Goal: Information Seeking & Learning: Learn about a topic

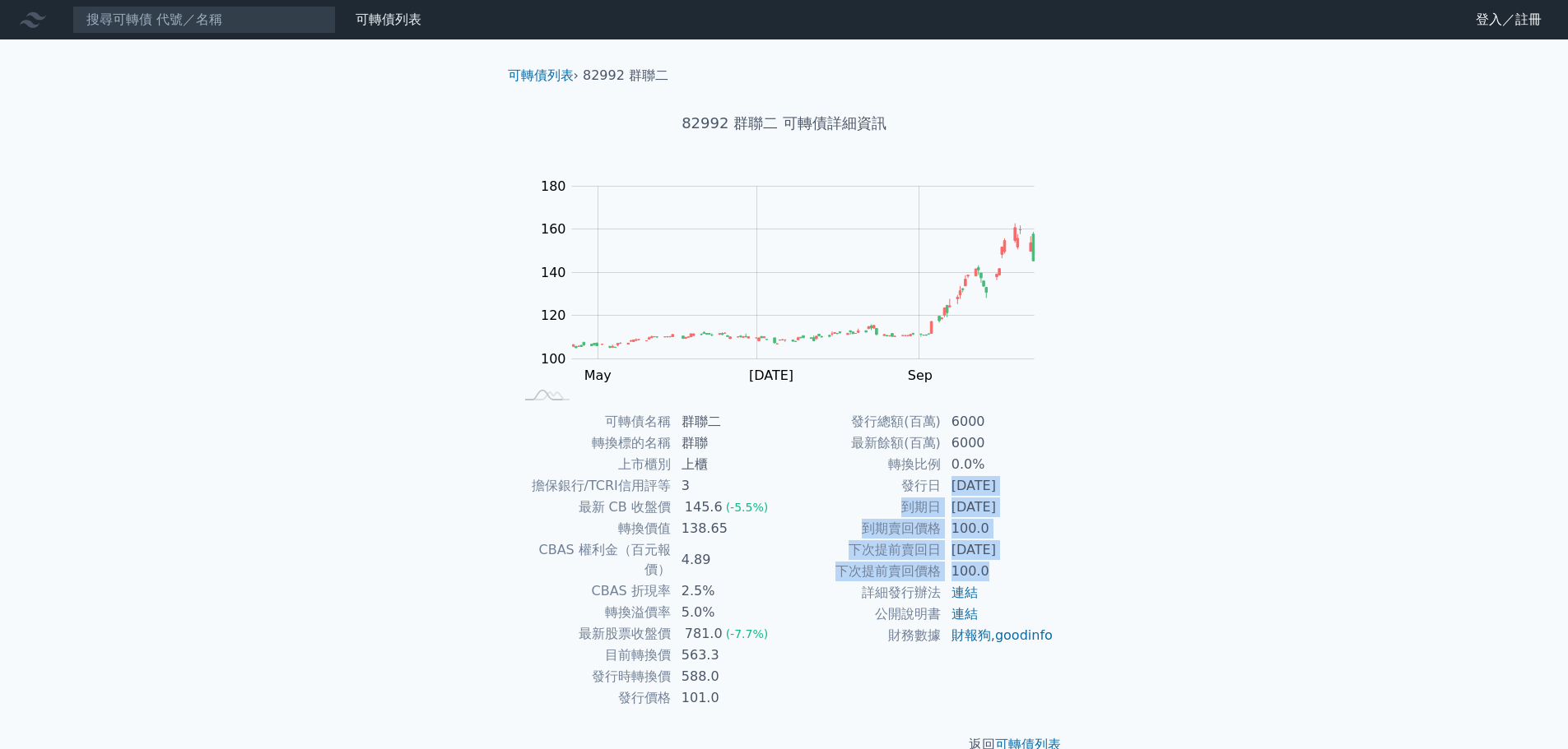
drag, startPoint x: 948, startPoint y: 480, endPoint x: 1018, endPoint y: 574, distance: 117.2
click at [1018, 574] on tbody "發行總額(百萬) 6000 最新餘額(百萬) 6000 轉換比例 0.0% 發行日 2024-01-23 到期日 2029-01-23 到期賣回價格 100.…" at bounding box center [919, 529] width 270 height 236
click at [1018, 574] on td "100.0" at bounding box center [997, 571] width 113 height 22
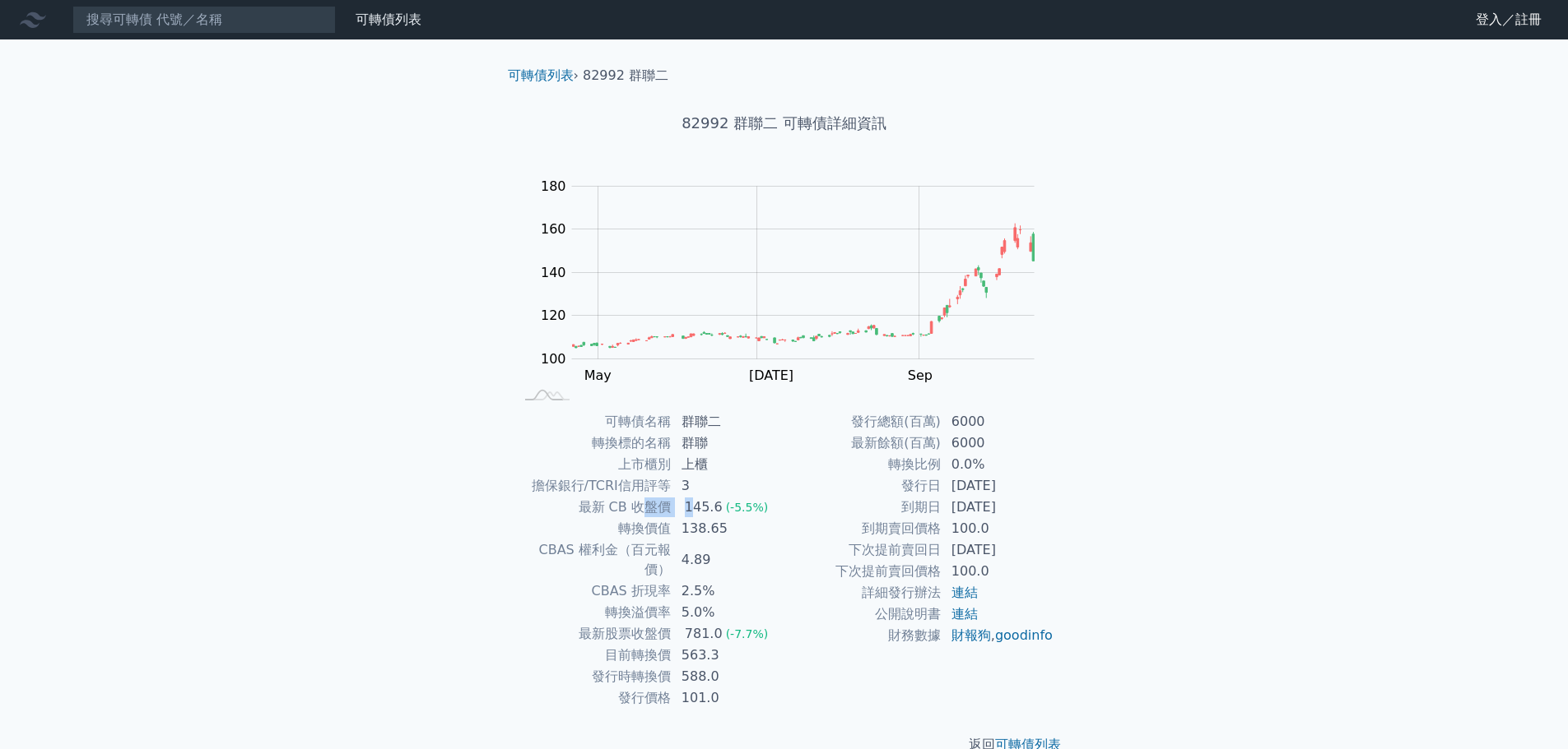
drag, startPoint x: 641, startPoint y: 502, endPoint x: 692, endPoint y: 505, distance: 51.1
click at [692, 505] on tr "最新 CB 收盤價 145.6 (-5.5%)" at bounding box center [649, 507] width 270 height 22
click at [692, 505] on div "145.6" at bounding box center [703, 507] width 44 height 20
drag, startPoint x: 675, startPoint y: 526, endPoint x: 740, endPoint y: 533, distance: 65.4
click at [740, 533] on td "138.65" at bounding box center [728, 528] width 113 height 22
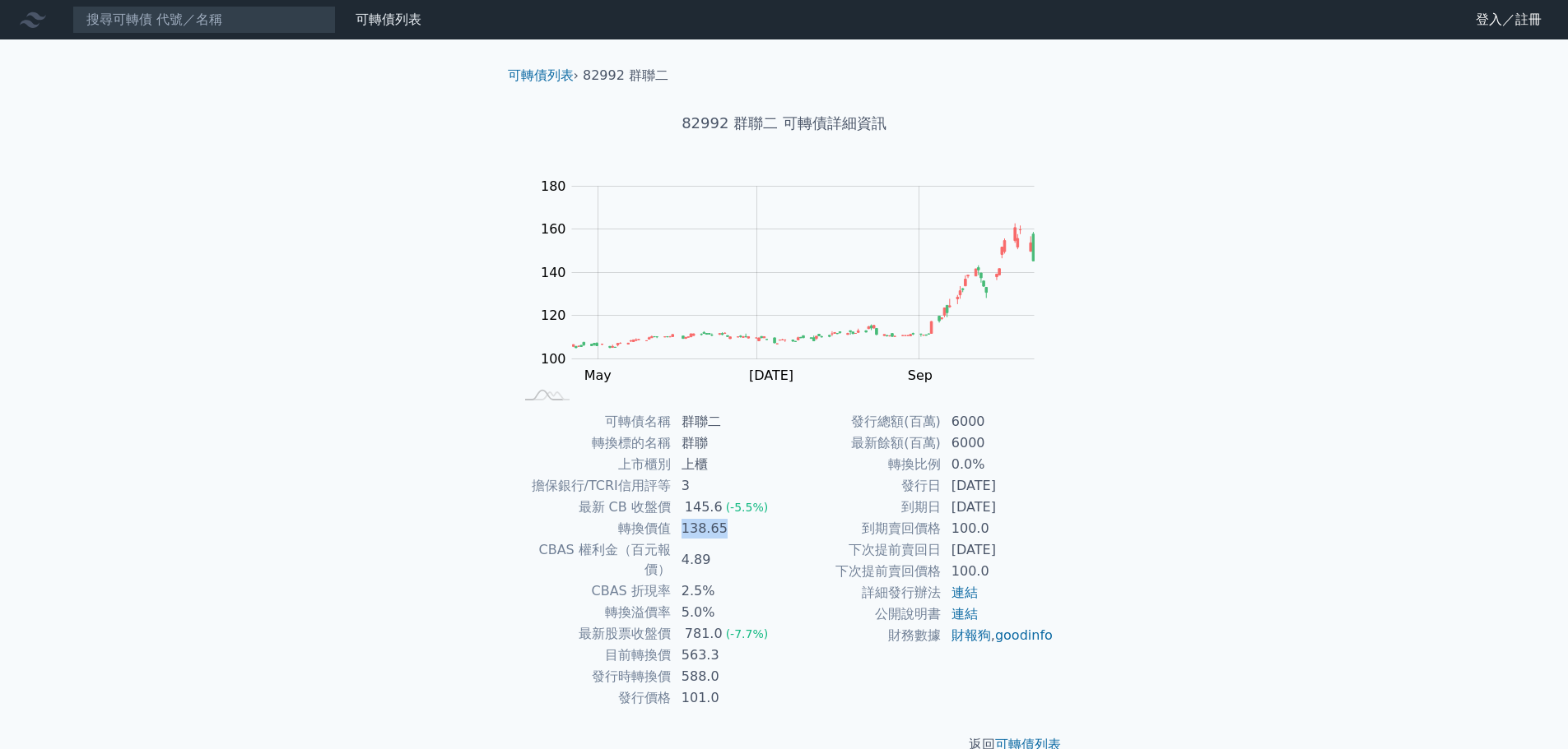
click at [740, 533] on td "138.65" at bounding box center [728, 528] width 113 height 22
drag, startPoint x: 652, startPoint y: 543, endPoint x: 715, endPoint y: 617, distance: 97.2
click at [715, 617] on tbody "可轉債名稱 群聯二 轉換標的名稱 群聯 上市櫃別 上櫃 擔保銀行/TCRI信用評等 3 最新 CB 收盤價 145.6 (-5.5%) 轉換價值 138.65…" at bounding box center [649, 560] width 270 height 298
click at [711, 645] on td "563.3" at bounding box center [728, 655] width 113 height 22
drag, startPoint x: 686, startPoint y: 639, endPoint x: 736, endPoint y: 672, distance: 59.9
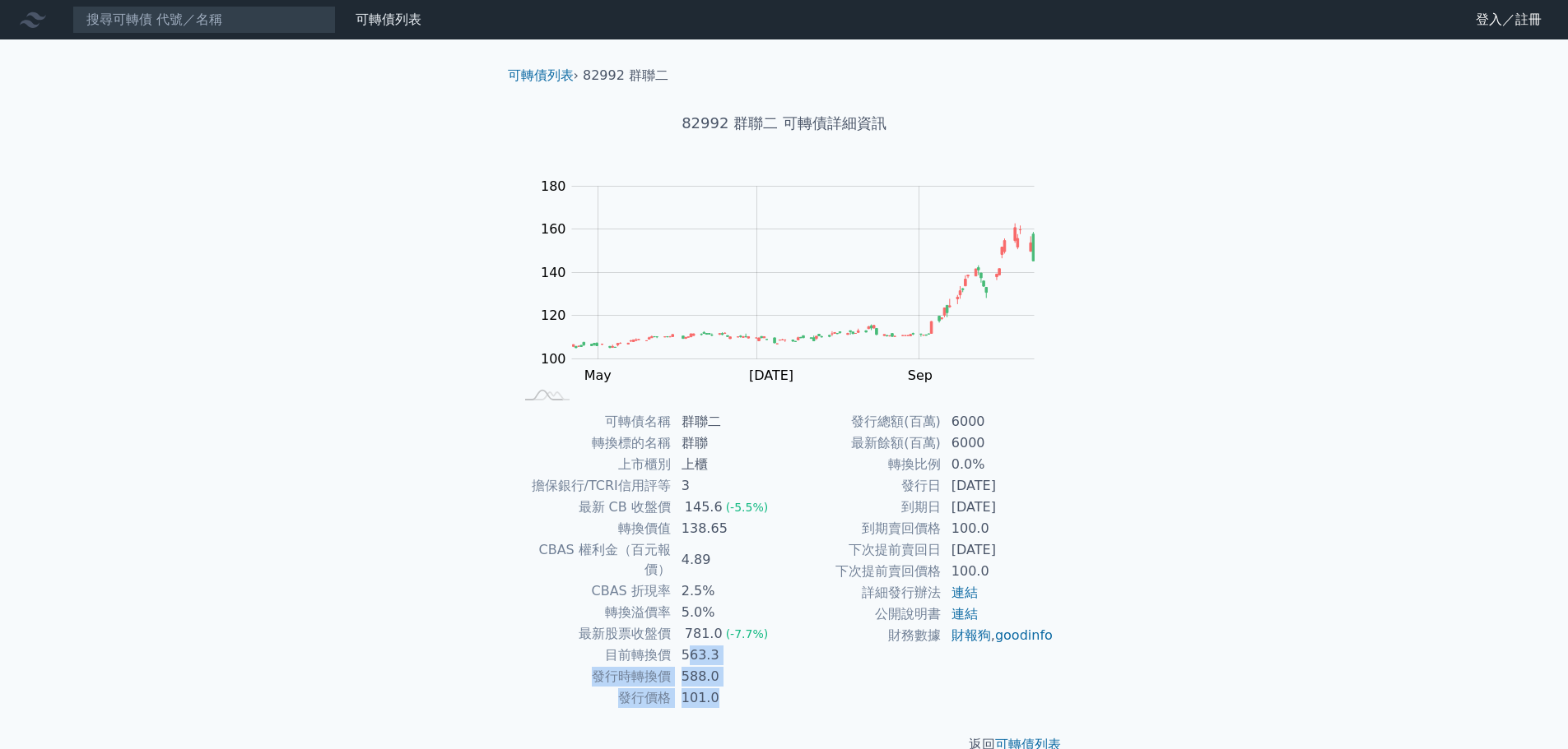
click at [736, 672] on tbody "可轉債名稱 群聯二 轉換標的名稱 群聯 上市櫃別 上櫃 擔保銀行/TCRI信用評等 3 最新 CB 收盤價 145.6 (-5.5%) 轉換價值 138.65…" at bounding box center [649, 560] width 270 height 298
click at [736, 688] on td "101.0" at bounding box center [728, 698] width 113 height 22
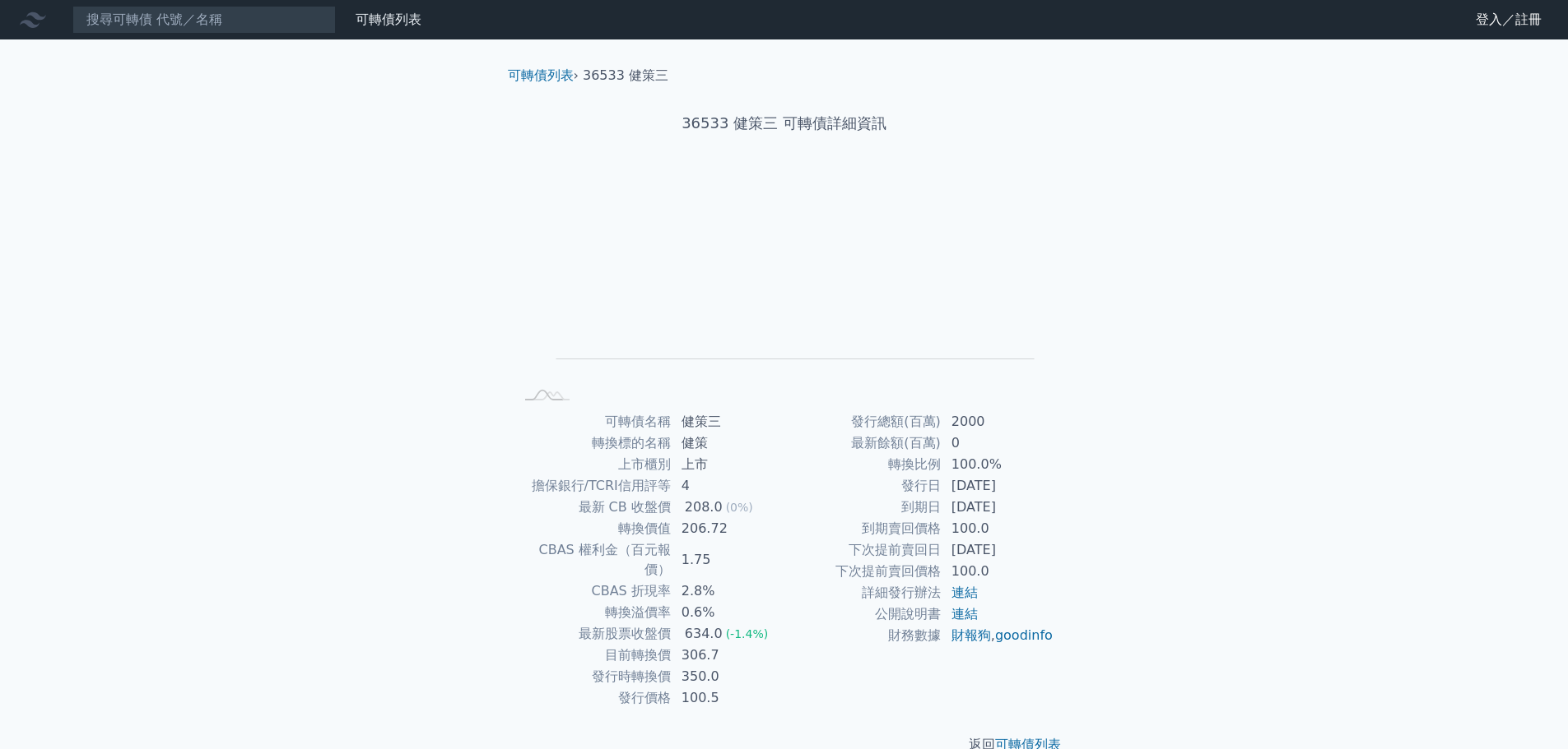
drag, startPoint x: 946, startPoint y: 506, endPoint x: 1048, endPoint y: 502, distance: 102.1
click at [1048, 502] on td "[DATE]" at bounding box center [997, 507] width 113 height 22
drag, startPoint x: 1045, startPoint y: 500, endPoint x: 942, endPoint y: 482, distance: 104.6
click at [942, 482] on tbody "發行總額(百萬) 2000 最新餘額(百萬) 0 轉換比例 100.0% 發行日 [DATE] 到期日 [DATE] 到期賣回價格 100.0 下次提前賣回日…" at bounding box center [919, 529] width 270 height 236
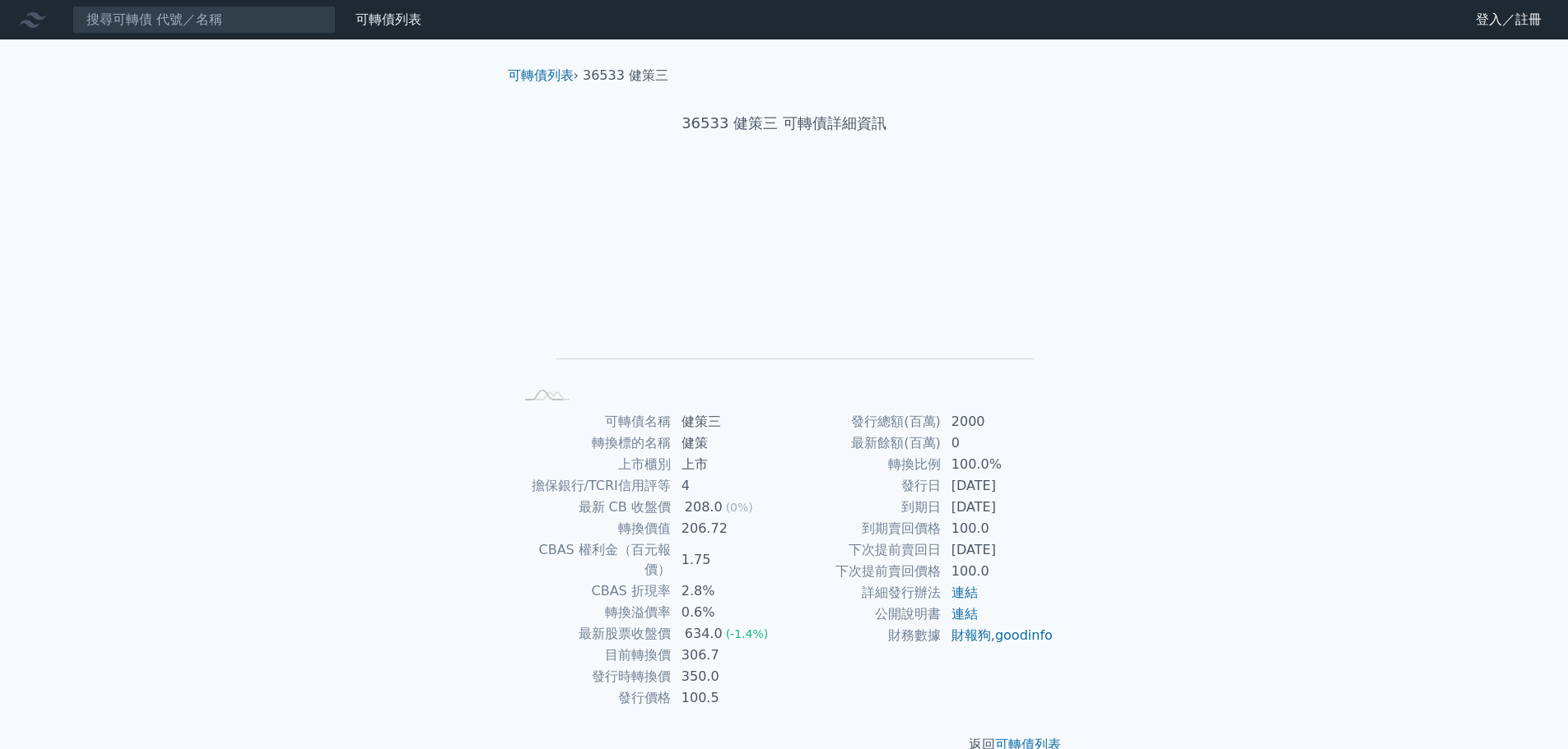
click at [971, 549] on td "[DATE]" at bounding box center [997, 550] width 113 height 22
click at [1030, 737] on link "可轉債列表" at bounding box center [1027, 745] width 66 height 16
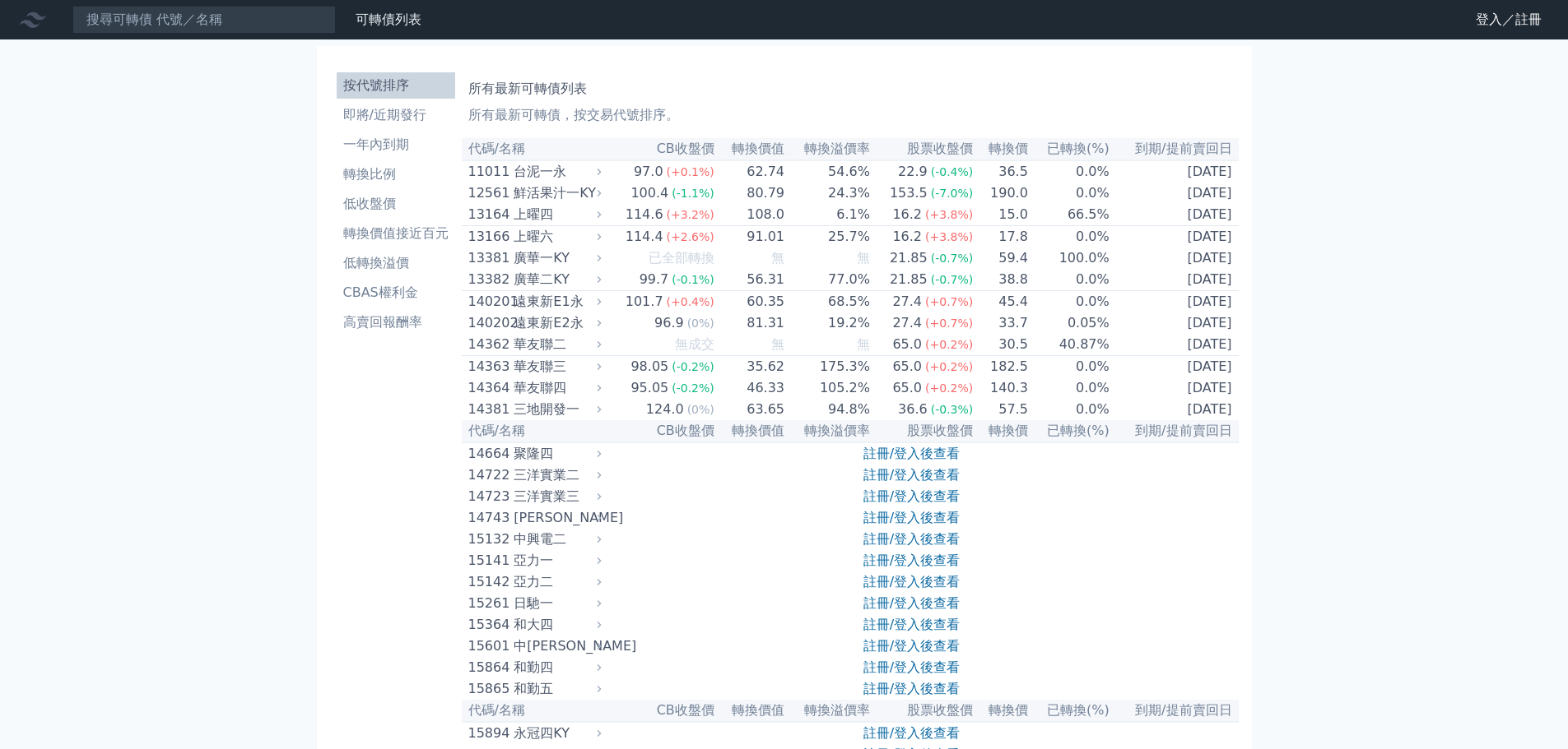
click at [1185, 148] on th "到期/提前賣回日" at bounding box center [1174, 149] width 129 height 22
click at [377, 146] on li "一年內到期" at bounding box center [395, 144] width 118 height 20
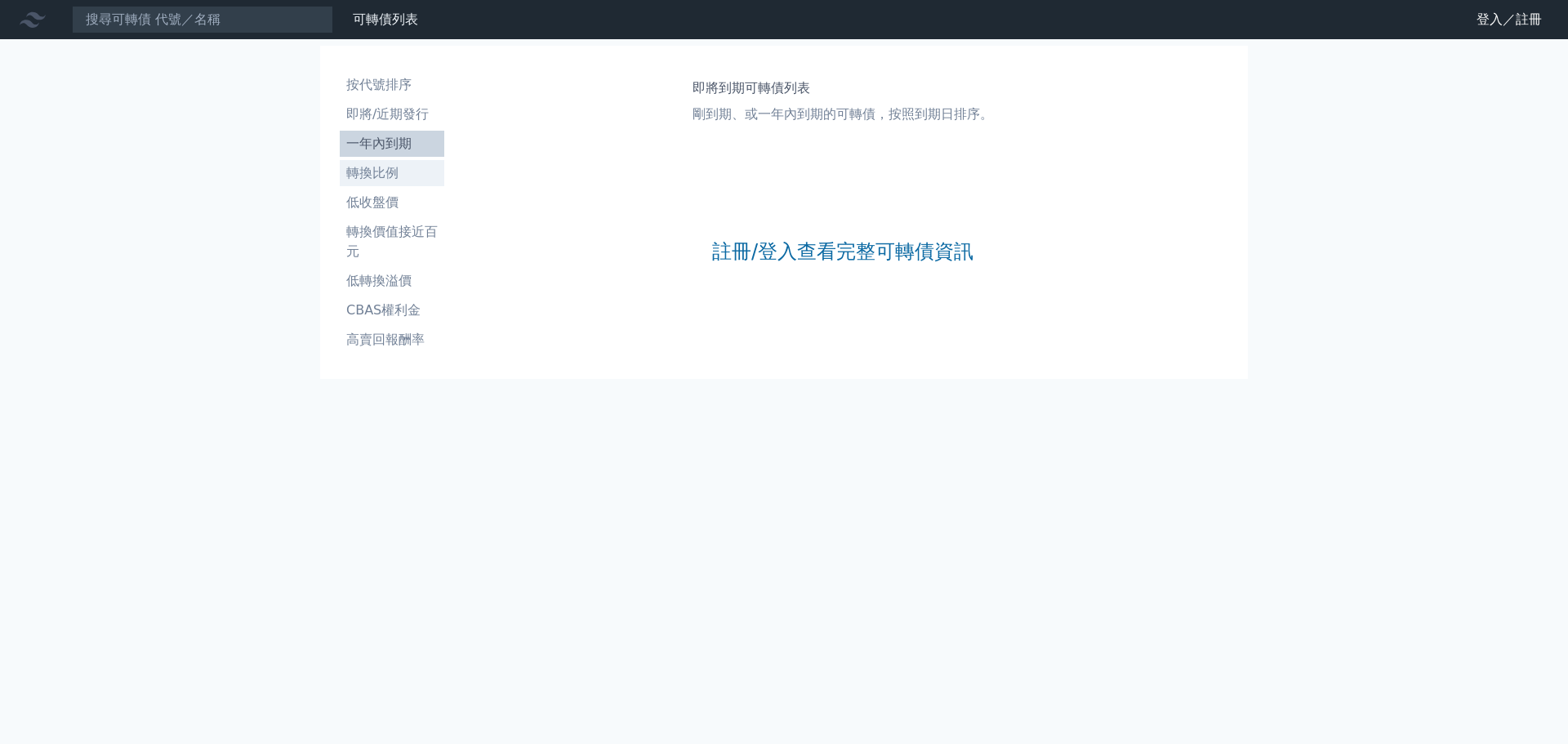
click at [374, 173] on li "轉換比例" at bounding box center [392, 173] width 105 height 20
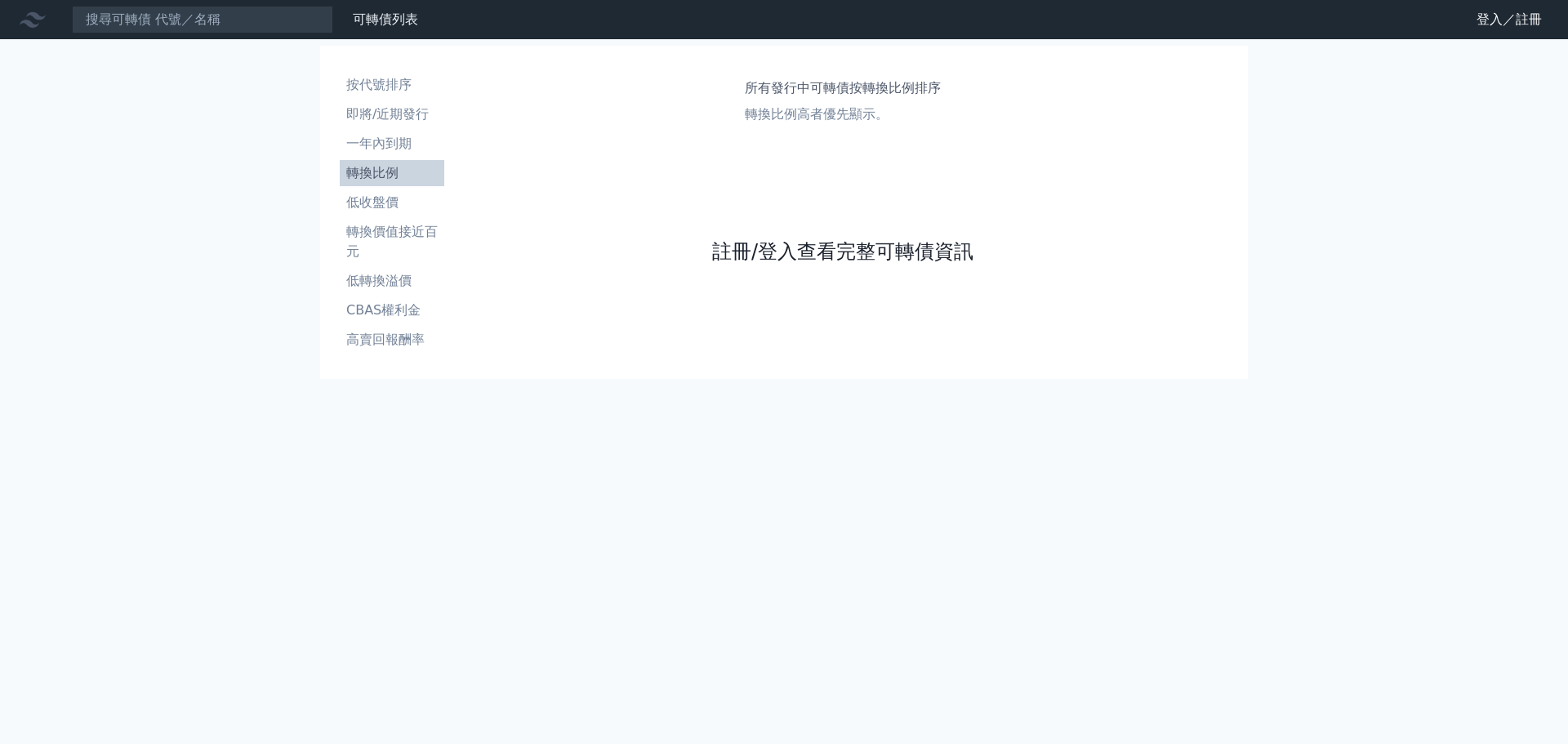
click at [884, 247] on link "註冊/登入查看完整可轉債資訊" at bounding box center [842, 251] width 261 height 27
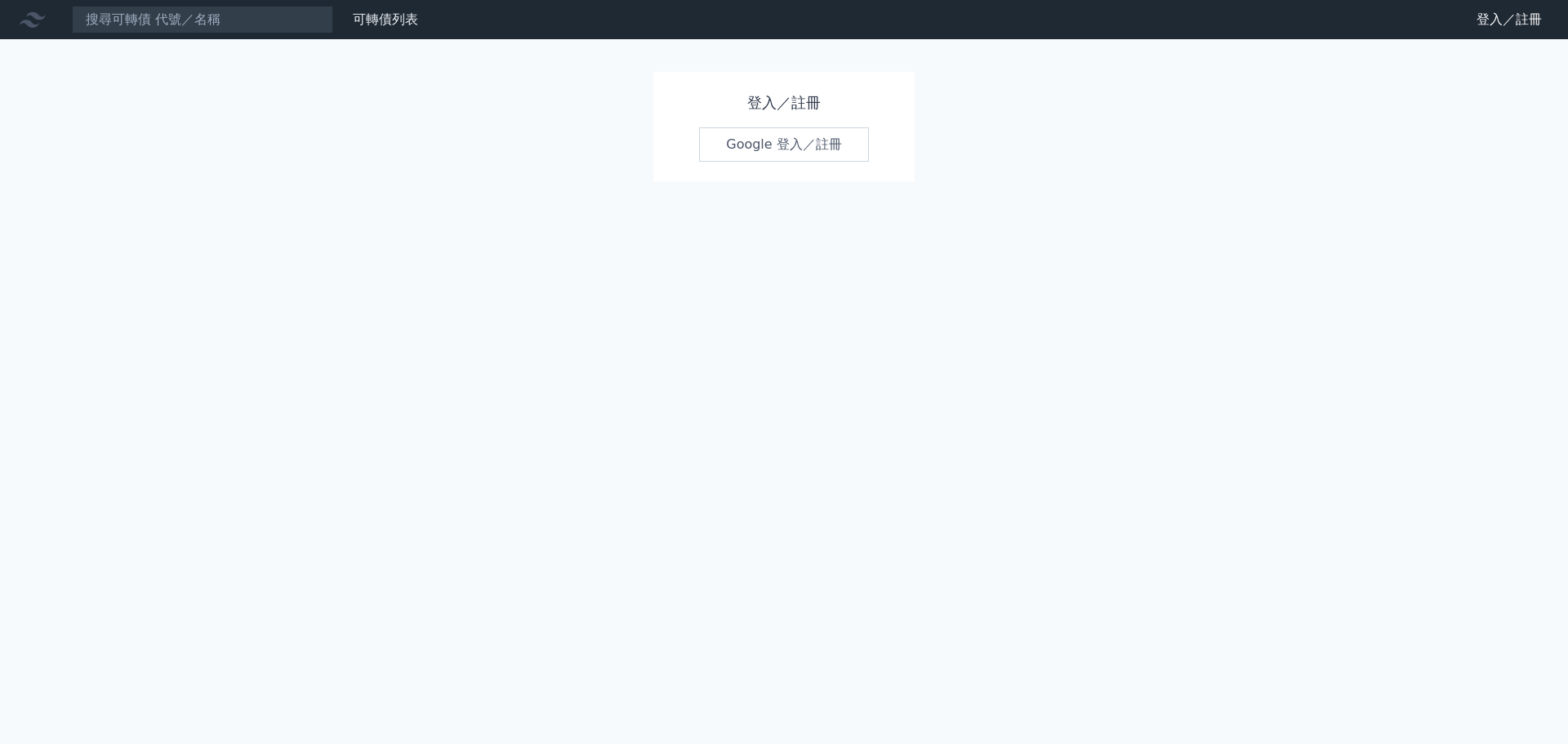
click at [793, 141] on link "Google 登入／註冊" at bounding box center [784, 145] width 170 height 34
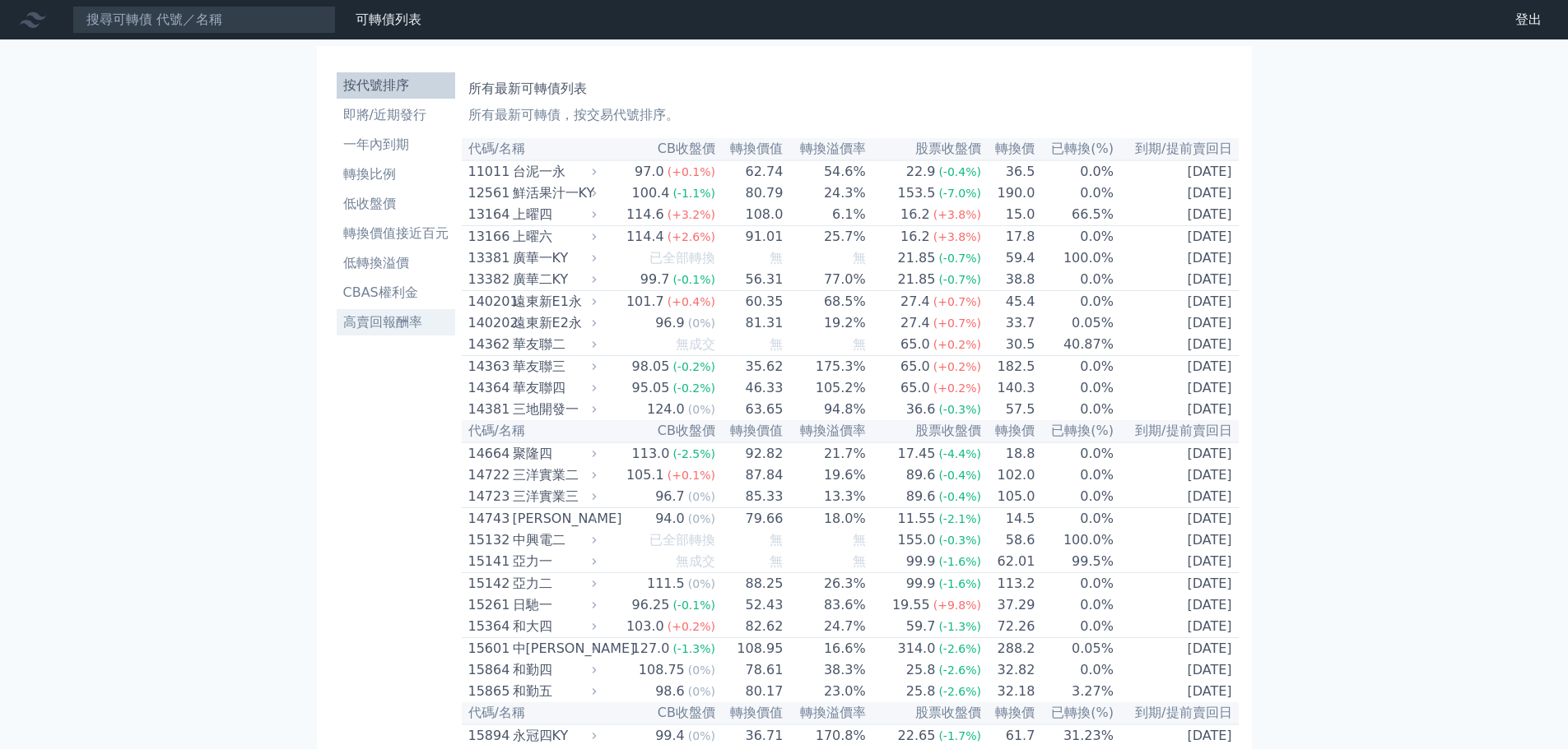
click at [383, 329] on li "高賣回報酬率" at bounding box center [395, 322] width 118 height 20
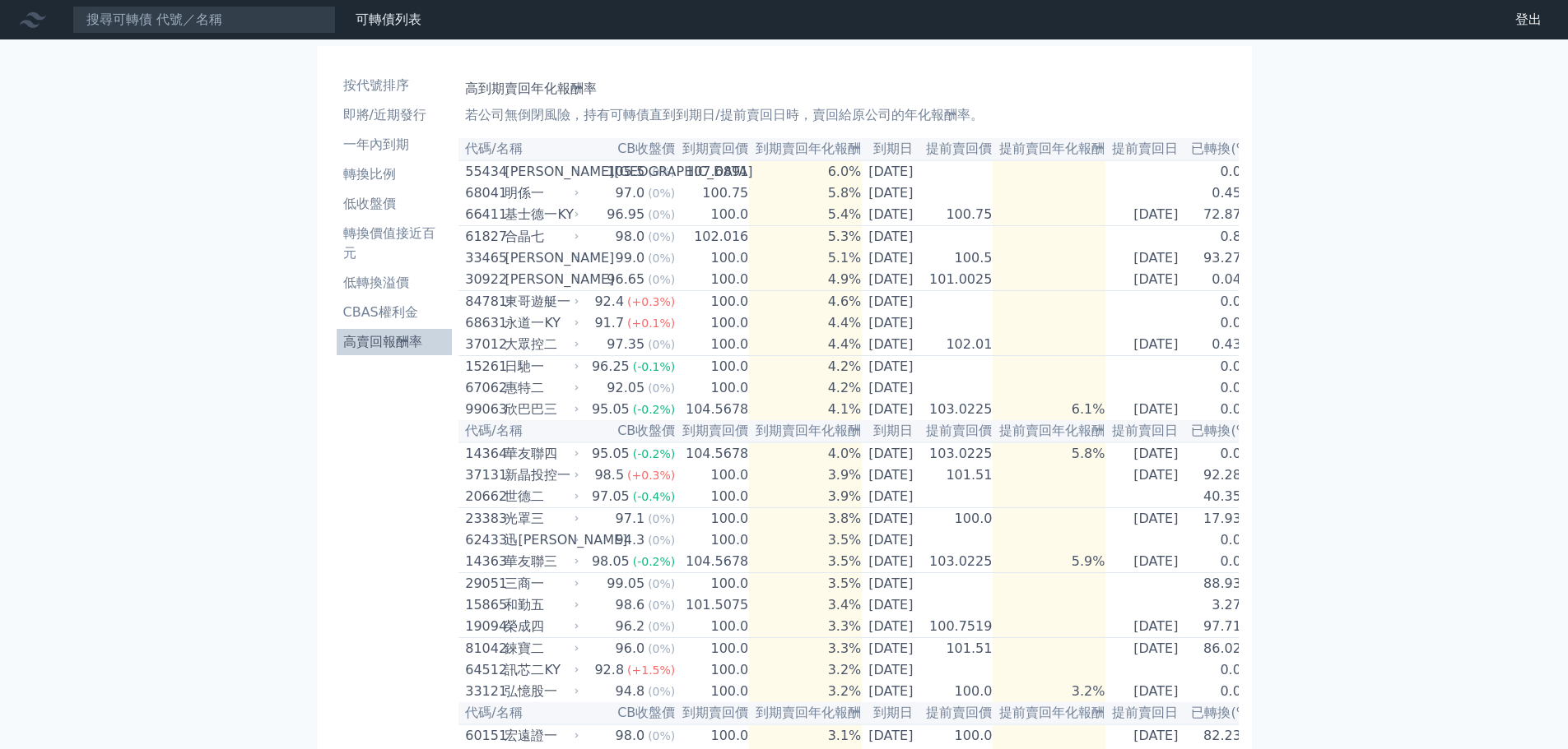
click at [828, 146] on th "到期賣回年化報酬" at bounding box center [805, 149] width 113 height 22
click at [404, 309] on li "CBAS權利金" at bounding box center [395, 312] width 116 height 20
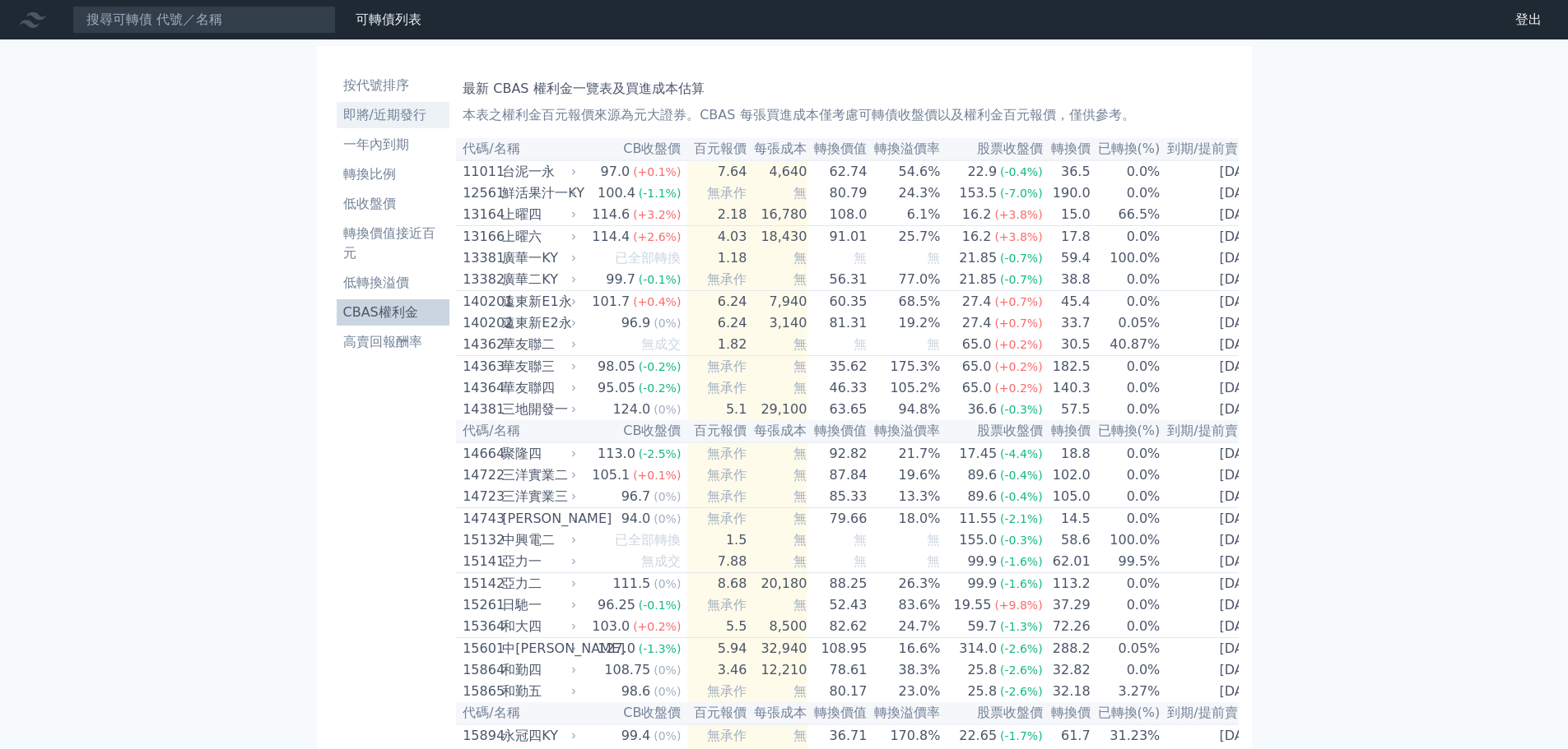
click at [404, 116] on li "即將/近期發行" at bounding box center [394, 115] width 114 height 20
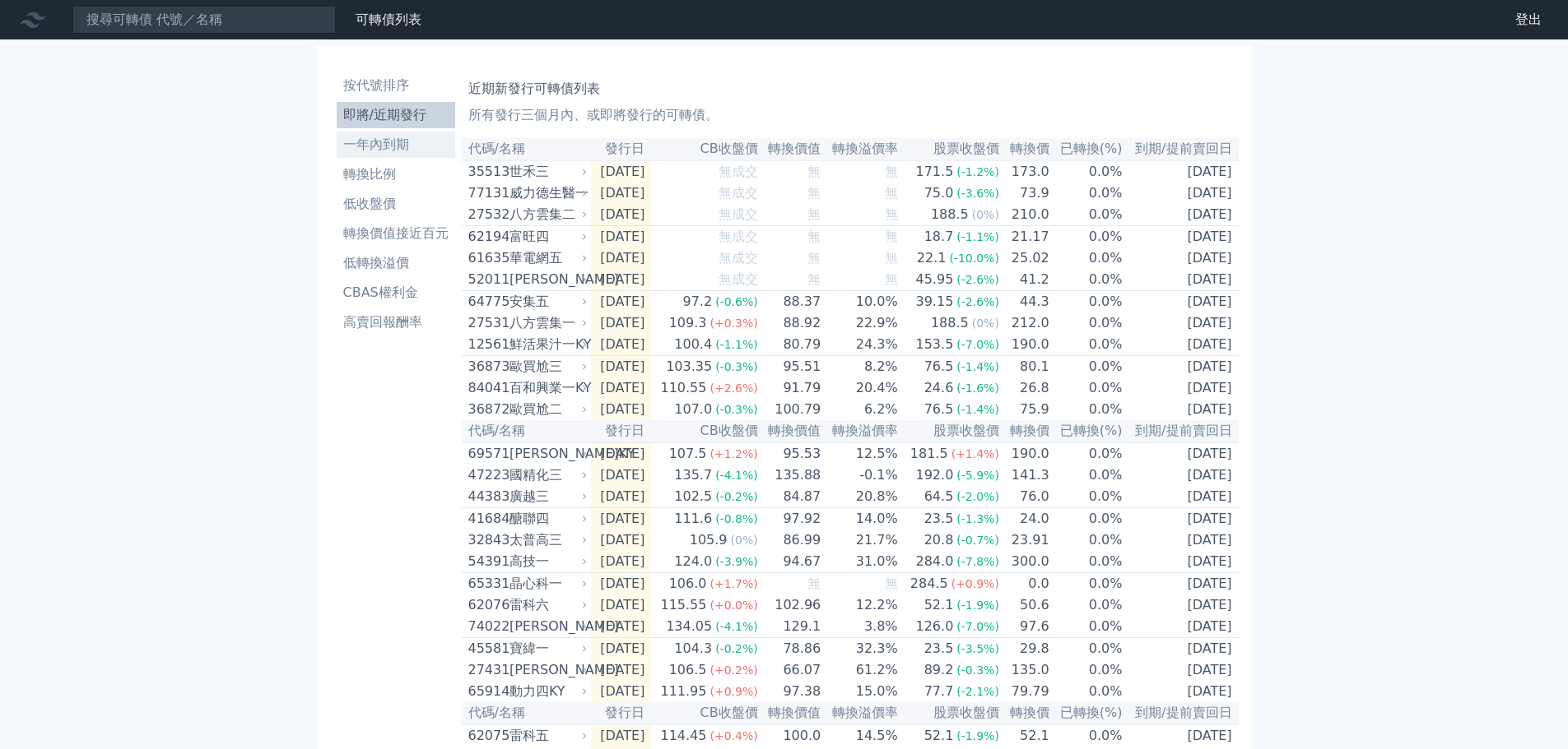
click at [389, 151] on li "一年內到期" at bounding box center [395, 144] width 118 height 20
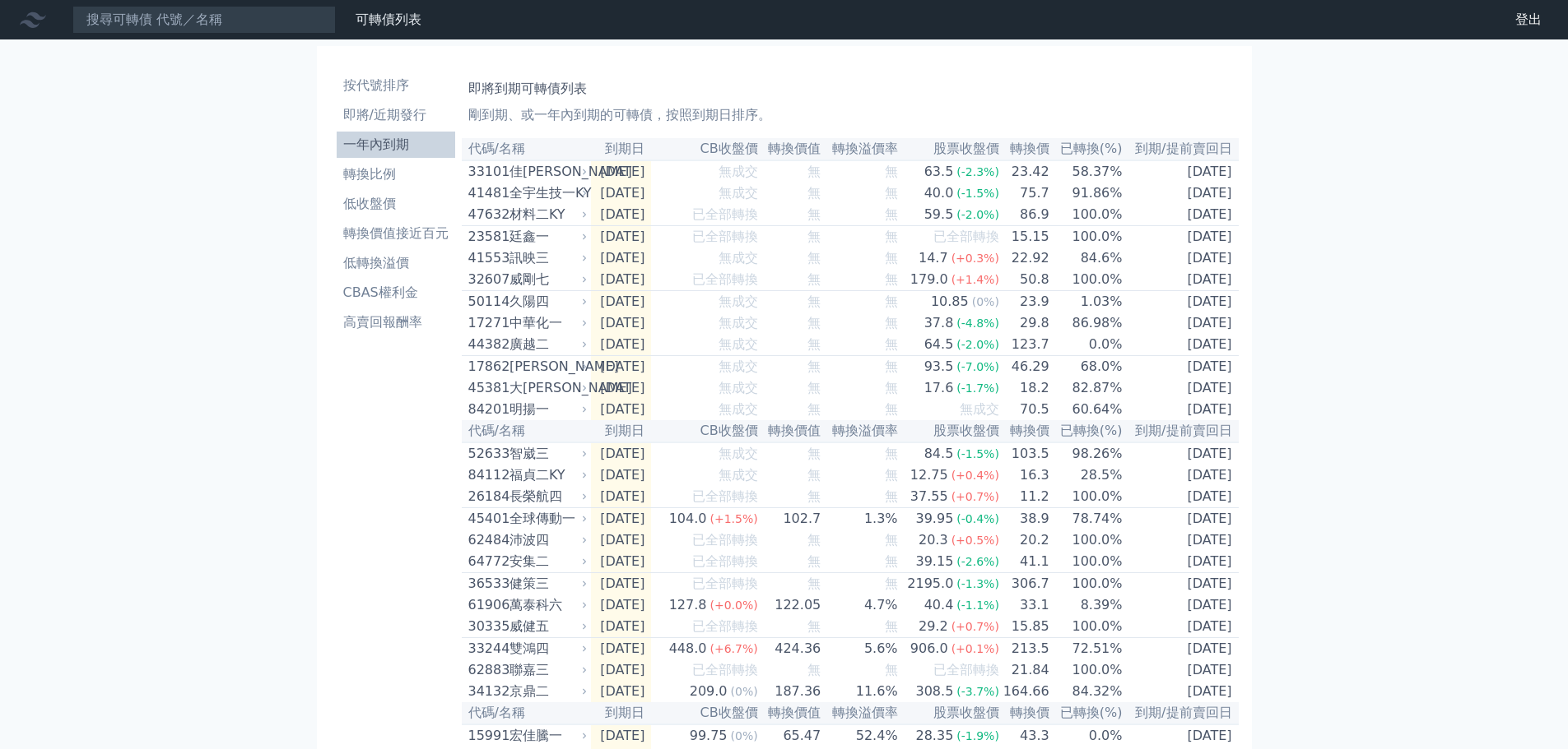
click at [1124, 145] on th "到期/提前賣回日" at bounding box center [1180, 149] width 115 height 22
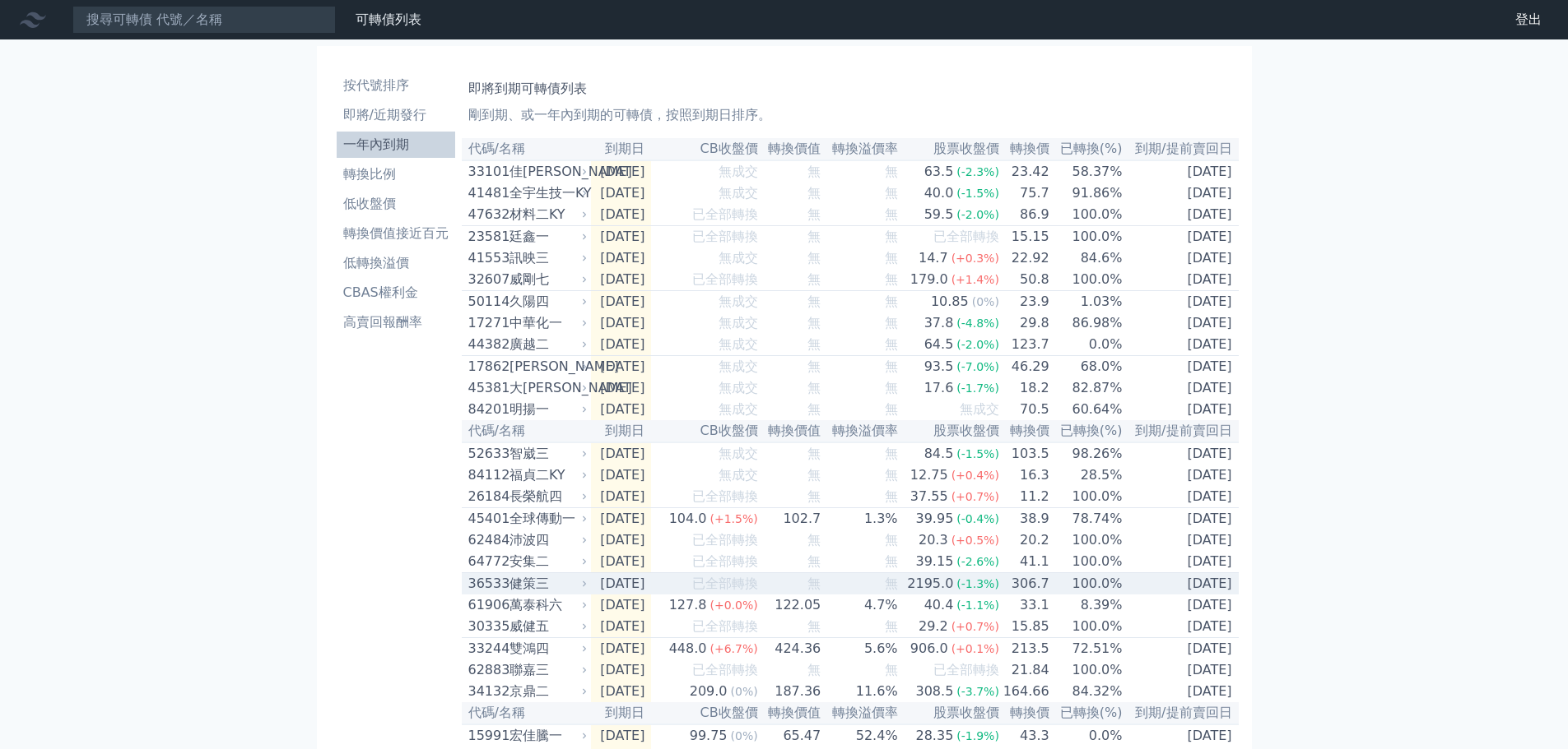
click at [648, 595] on td "[DATE]" at bounding box center [621, 584] width 61 height 22
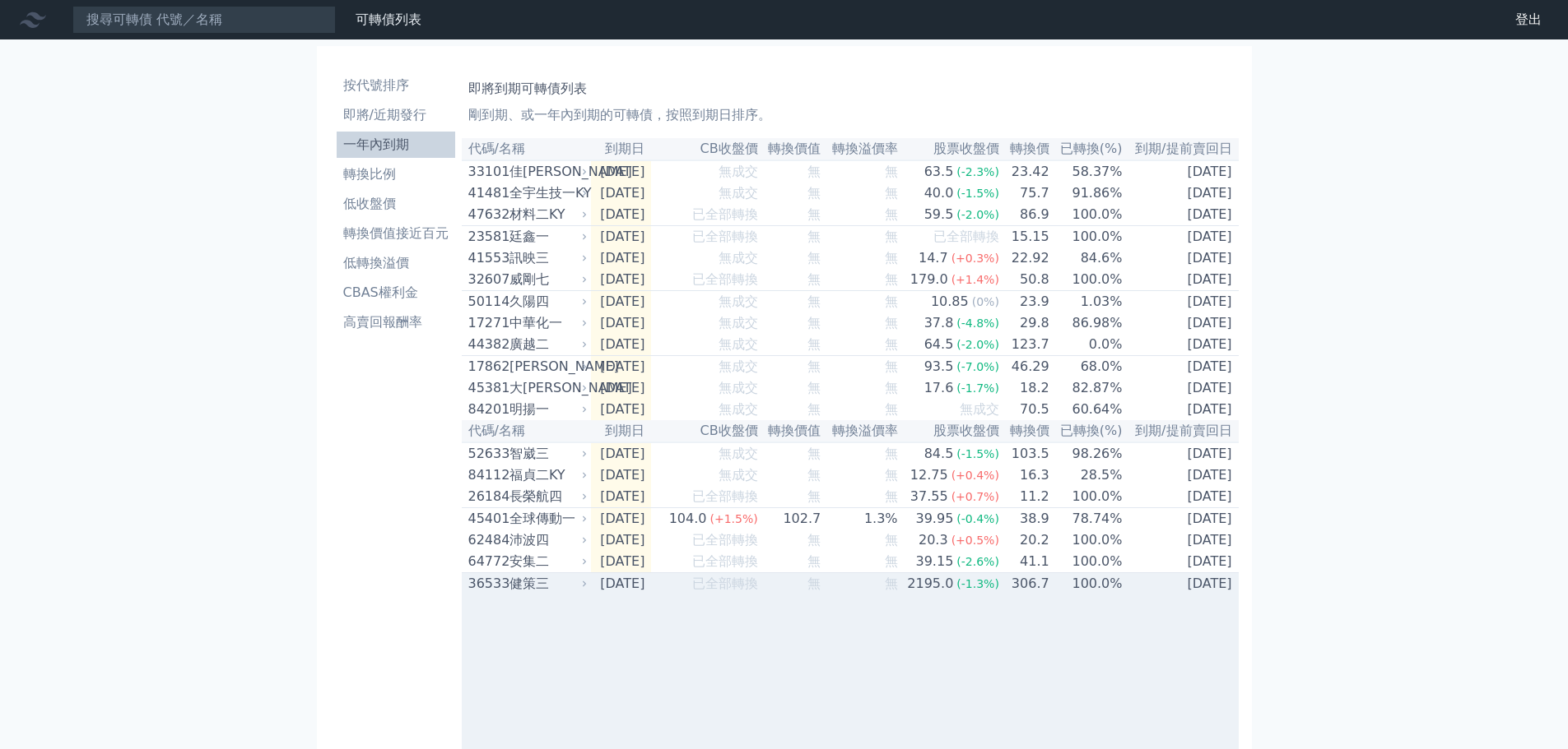
click at [648, 595] on td "[DATE]" at bounding box center [621, 584] width 61 height 22
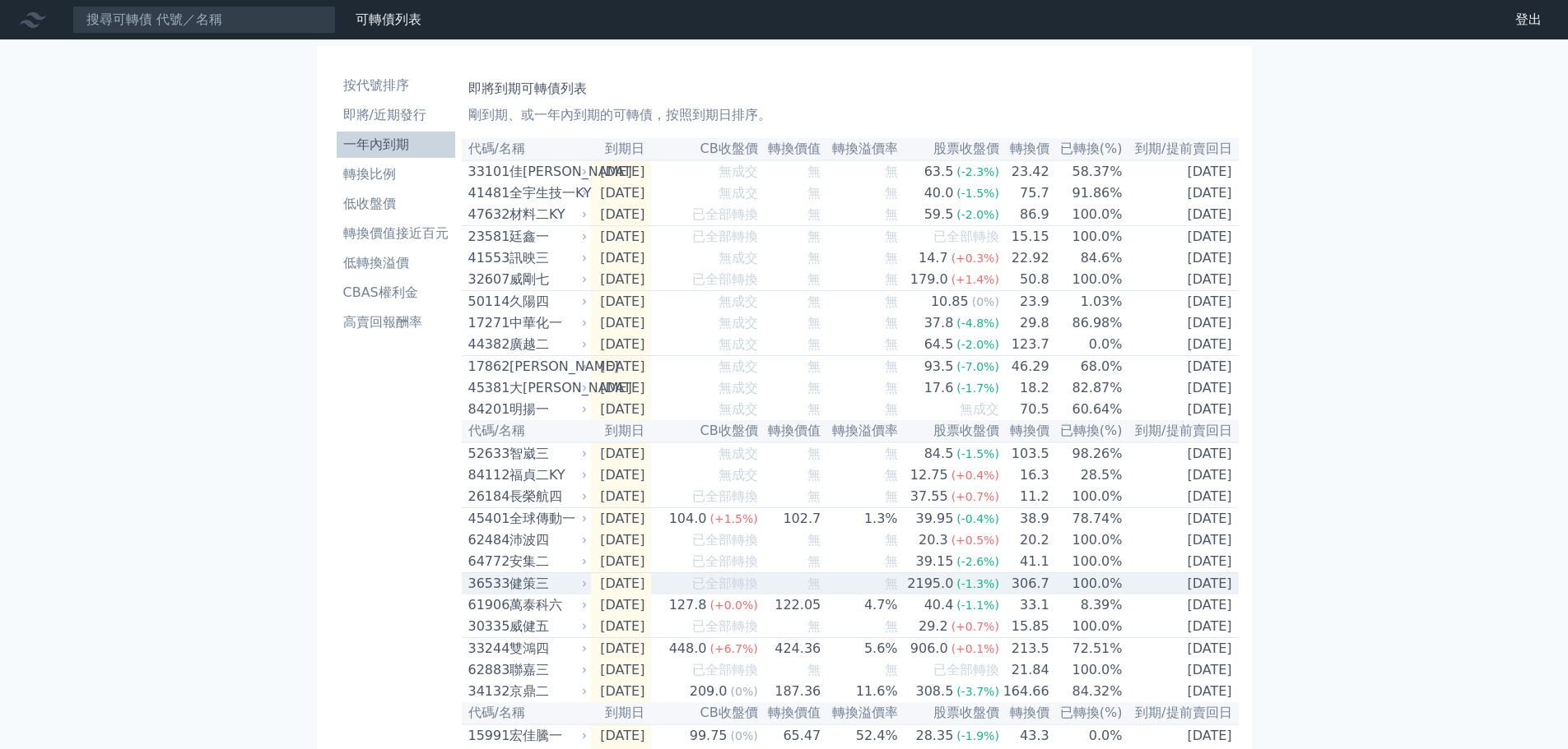
click at [506, 594] on div "36533 健策三" at bounding box center [524, 583] width 112 height 20
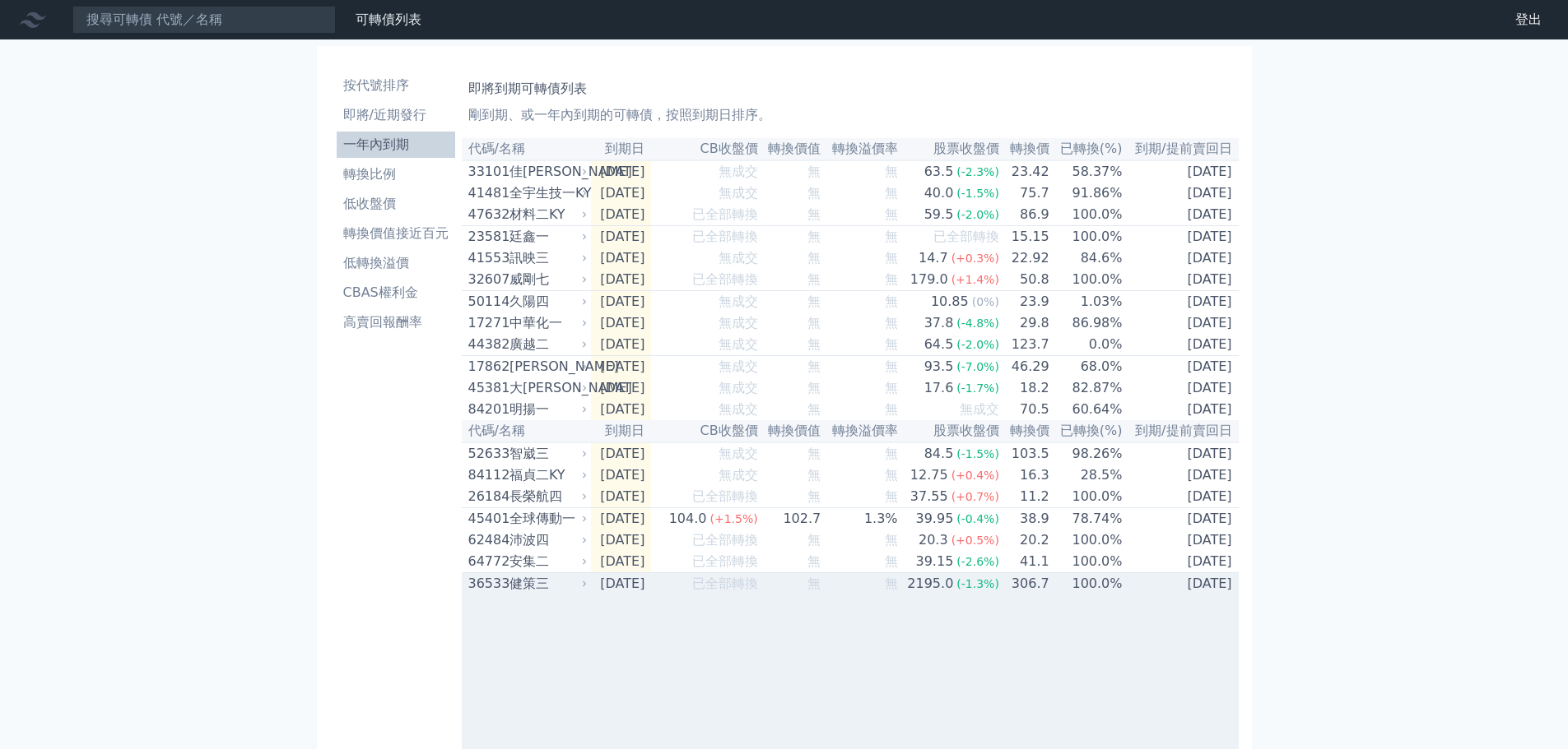
click at [506, 594] on div "36533 健策三" at bounding box center [524, 583] width 112 height 20
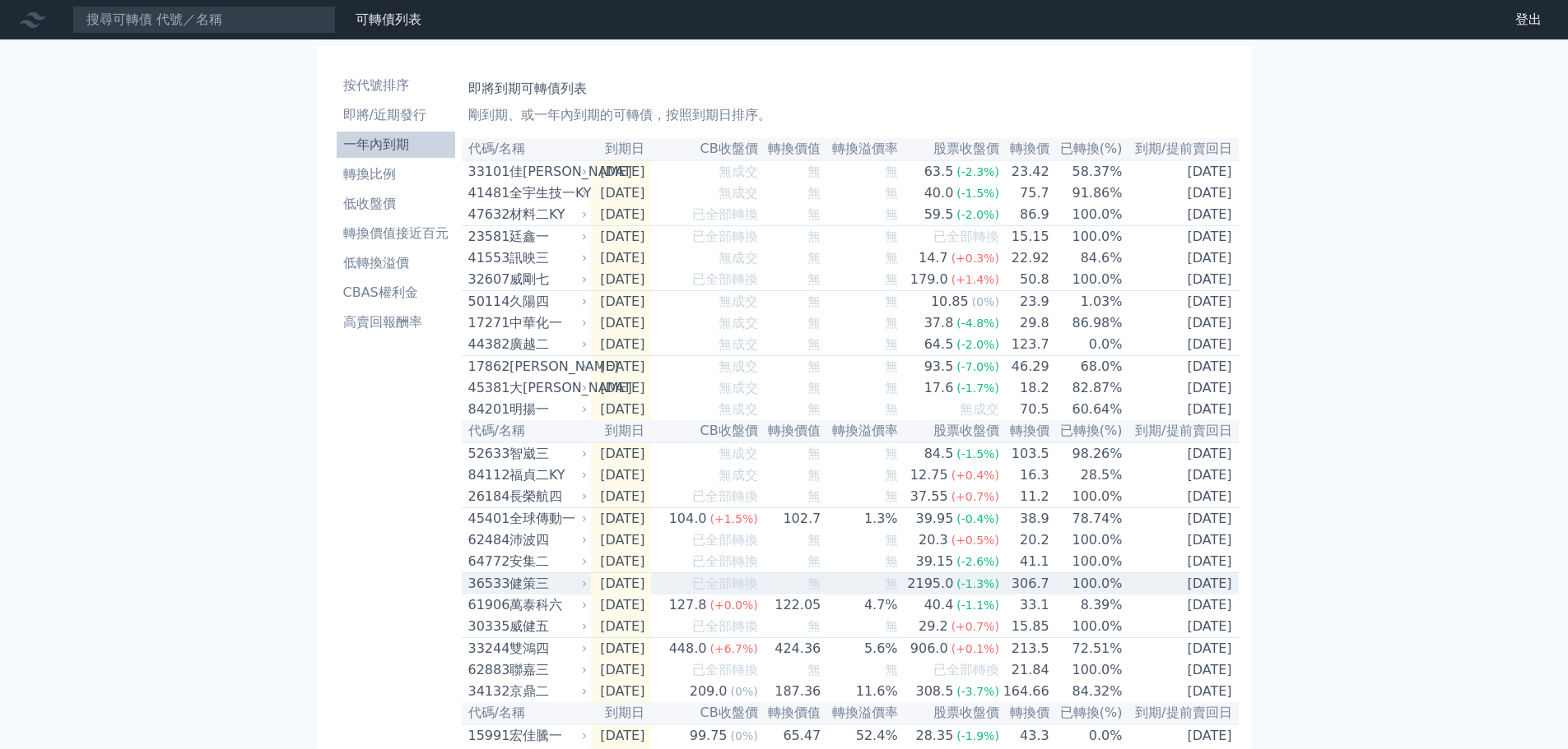
click at [506, 594] on div "36533 健策三" at bounding box center [524, 583] width 112 height 20
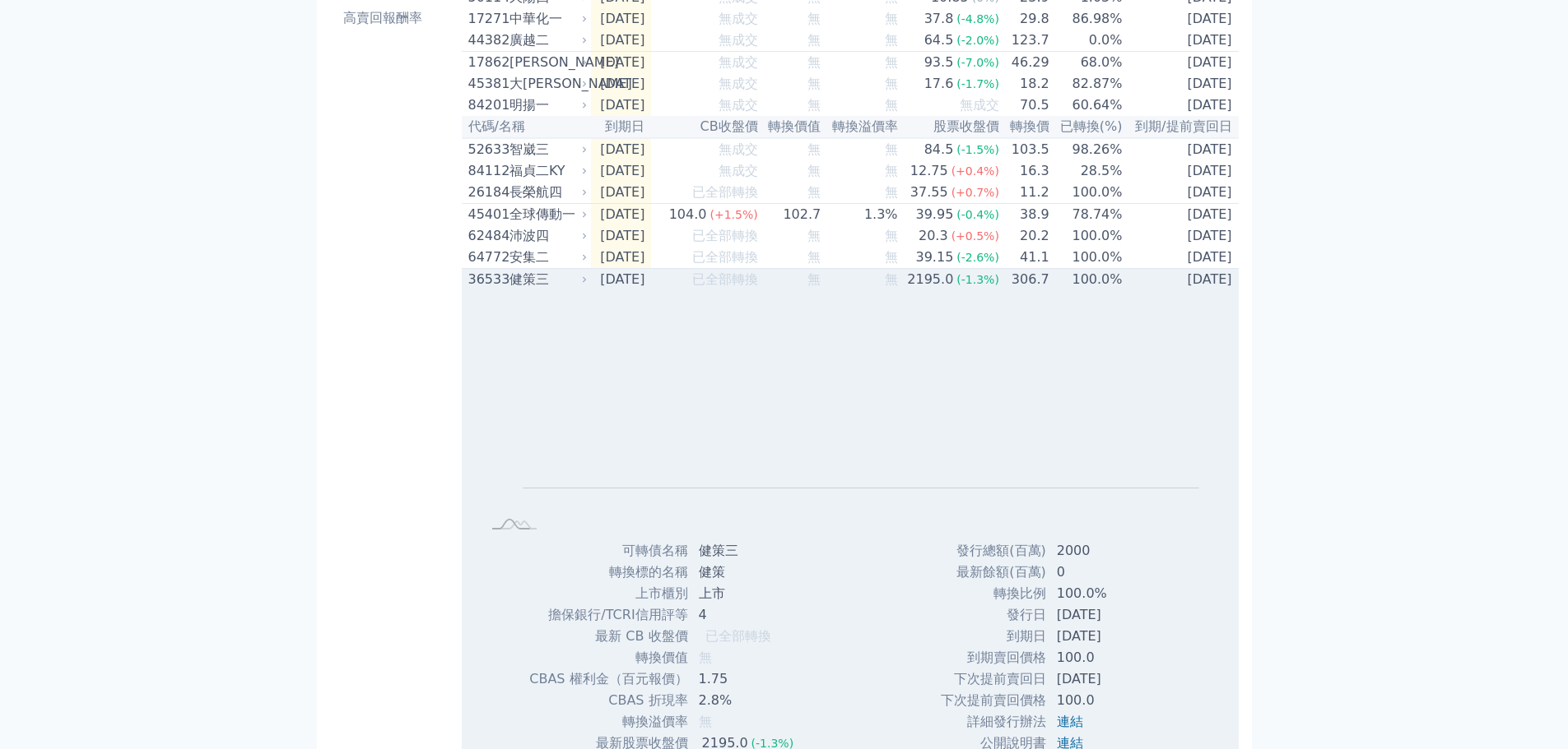
scroll to position [494, 0]
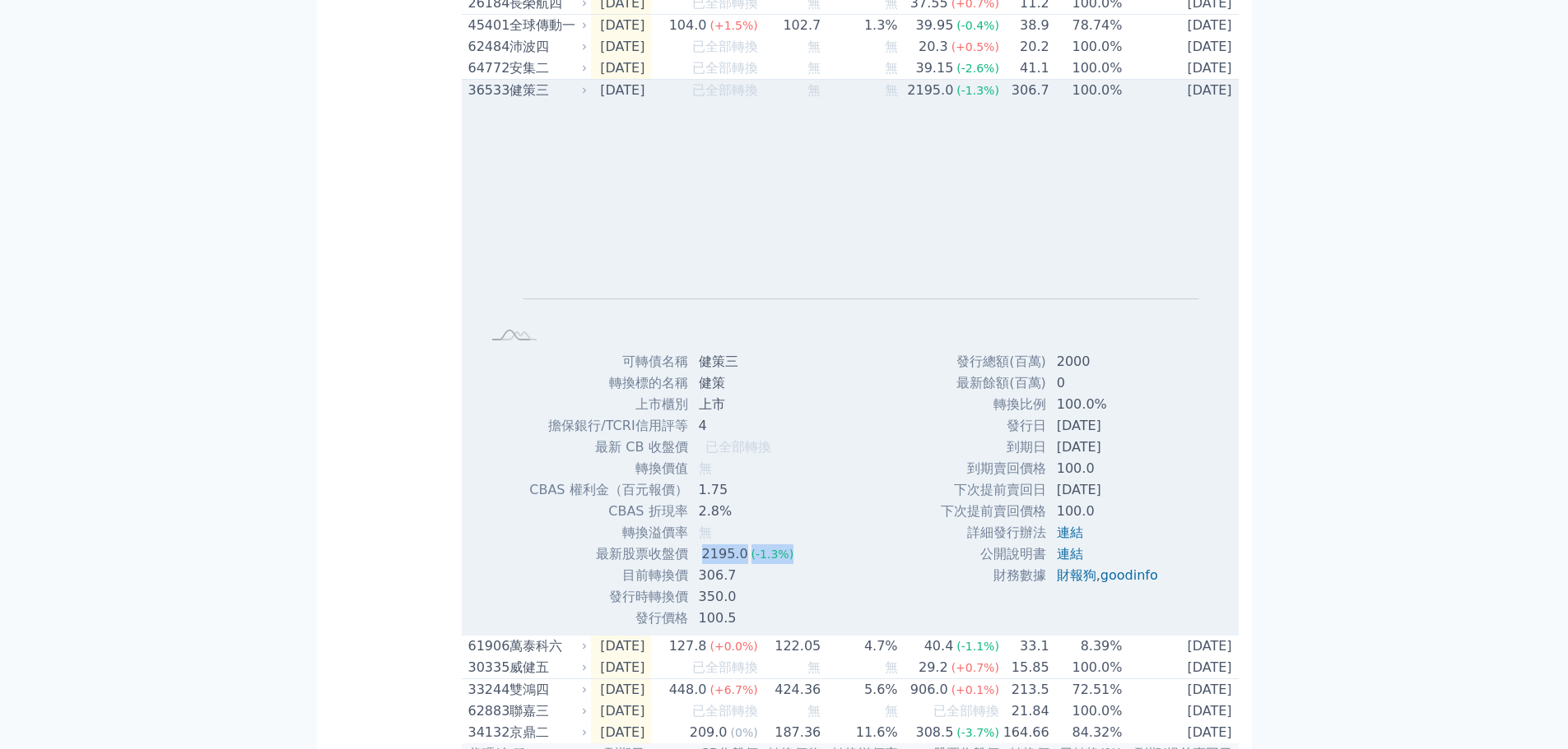
drag, startPoint x: 698, startPoint y: 587, endPoint x: 781, endPoint y: 589, distance: 83.0
click at [781, 565] on td "2195.0 (-1.3%)" at bounding box center [748, 554] width 118 height 22
click at [714, 607] on td "350.0" at bounding box center [748, 597] width 118 height 22
drag, startPoint x: 1052, startPoint y: 499, endPoint x: 1104, endPoint y: 500, distance: 52.0
click at [1104, 480] on td "100.0" at bounding box center [1109, 469] width 124 height 22
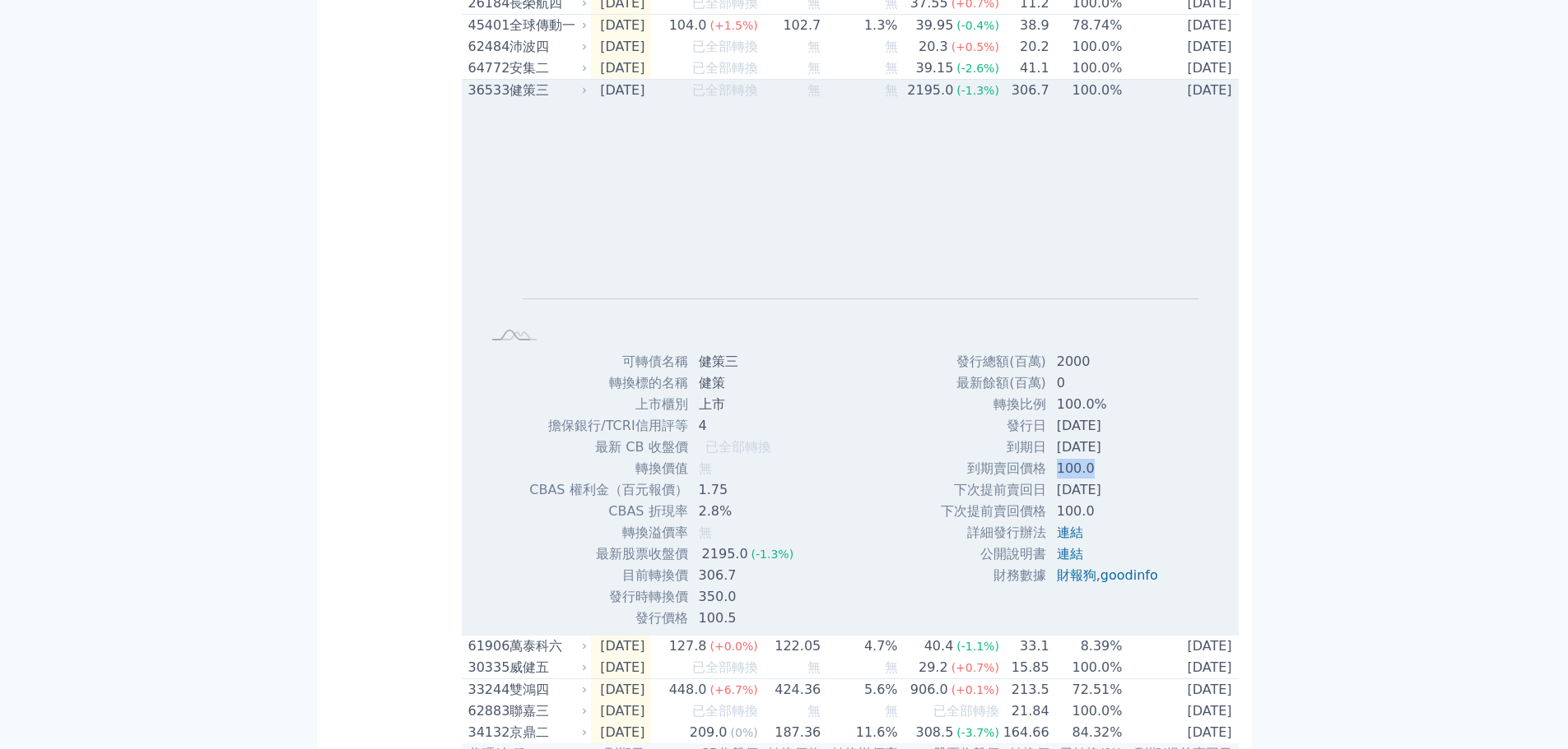
click at [1104, 480] on td "100.0" at bounding box center [1109, 469] width 124 height 22
drag, startPoint x: 1098, startPoint y: 500, endPoint x: 1046, endPoint y: 494, distance: 52.3
click at [1046, 480] on td "100.0" at bounding box center [1109, 469] width 124 height 22
drag, startPoint x: 1046, startPoint y: 519, endPoint x: 1157, endPoint y: 521, distance: 111.0
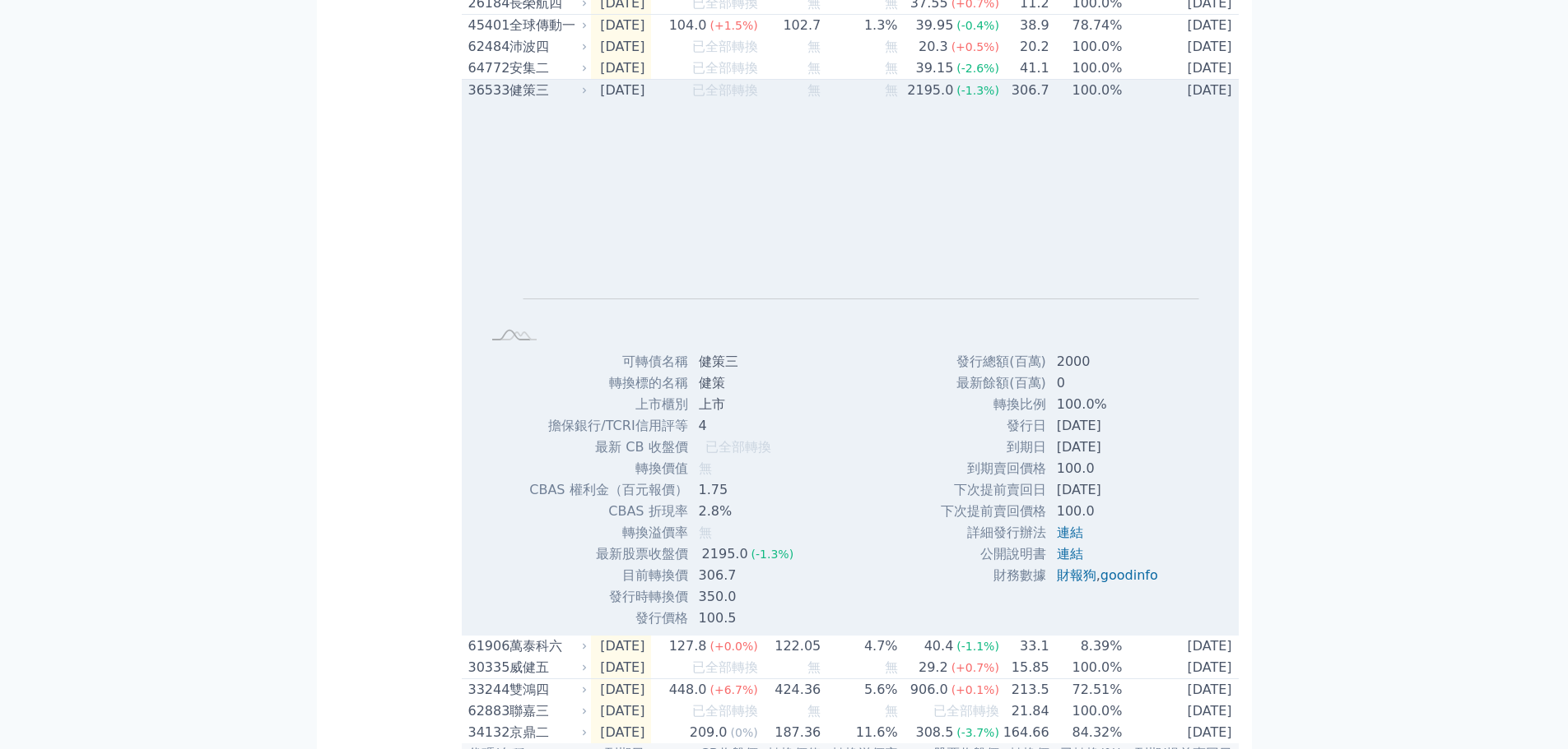
click at [1157, 500] on td "[DATE]" at bounding box center [1109, 490] width 124 height 22
click at [1070, 540] on link "連結" at bounding box center [1070, 532] width 27 height 16
